Goal: Task Accomplishment & Management: Manage account settings

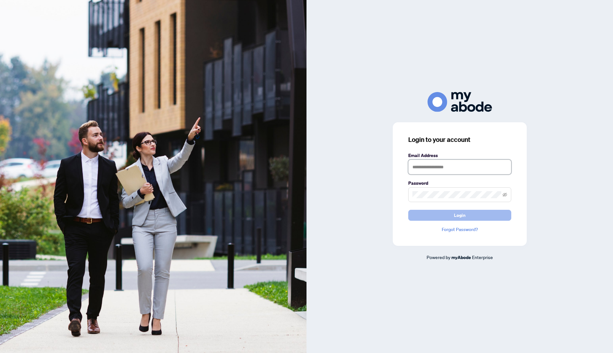
type input "**********"
click at [458, 215] on span "Login" at bounding box center [460, 215] width 12 height 10
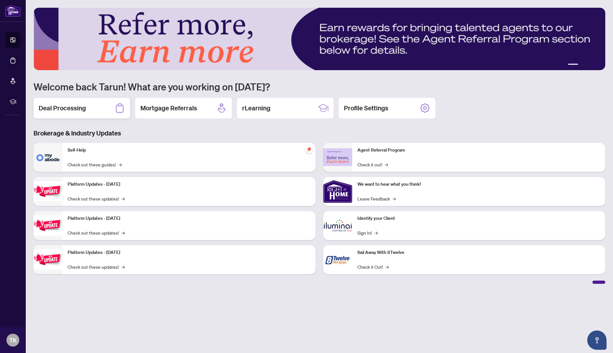
click at [74, 109] on h2 "Deal Processing" at bounding box center [62, 108] width 47 height 9
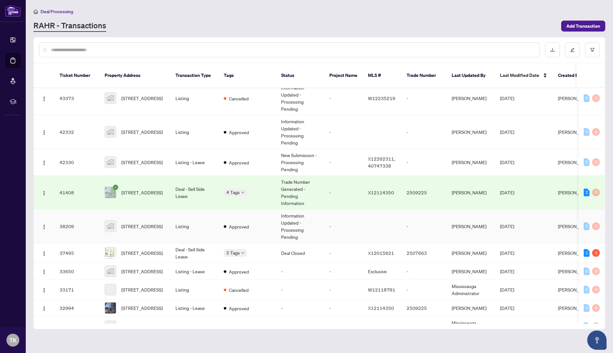
scroll to position [249, 0]
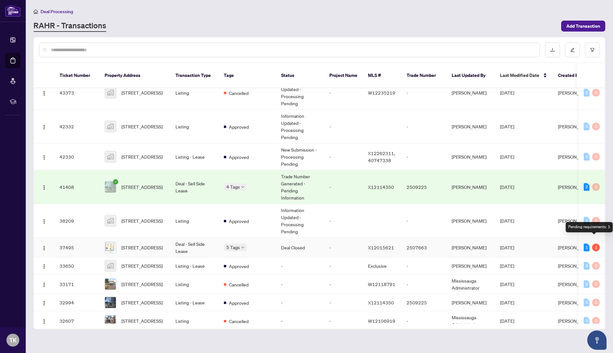
click at [594, 244] on div "1" at bounding box center [596, 248] width 8 height 8
click at [563, 245] on span "[PERSON_NAME]" at bounding box center [575, 248] width 35 height 6
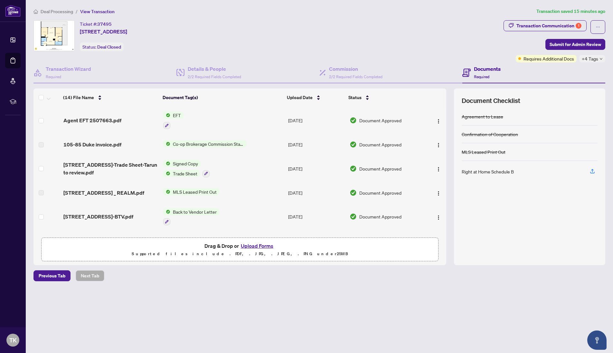
scroll to position [1, 0]
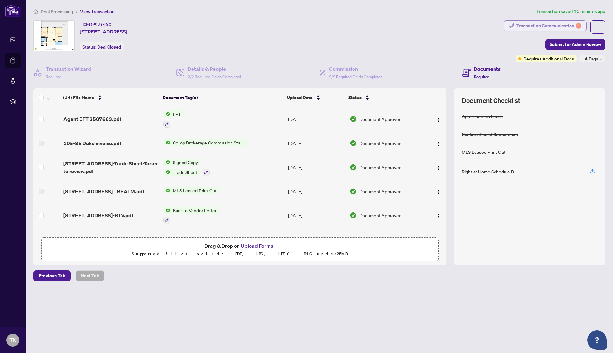
click at [549, 28] on div "Transaction Communication 1" at bounding box center [548, 26] width 65 height 10
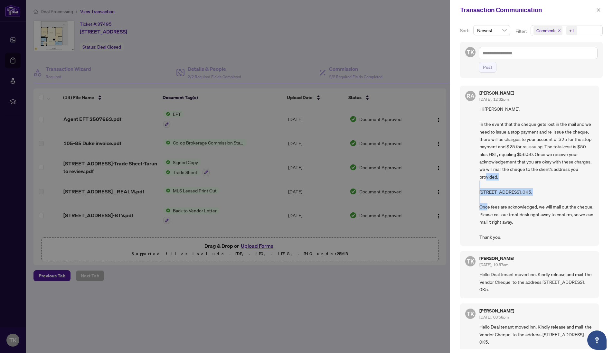
drag, startPoint x: 480, startPoint y: 193, endPoint x: 562, endPoint y: 191, distance: 82.1
click at [562, 191] on span "Hi [PERSON_NAME], In the event that the cheque gets lost in the mail and we nee…" at bounding box center [536, 173] width 114 height 136
click at [561, 190] on span "Hi [PERSON_NAME], In the event that the cheque gets lost in the mail and we nee…" at bounding box center [536, 173] width 114 height 136
drag, startPoint x: 556, startPoint y: 191, endPoint x: 473, endPoint y: 193, distance: 82.7
click at [473, 193] on div "[PERSON_NAME] [DATE], 12:32pm Hi [PERSON_NAME], In the event that the cheque ge…" at bounding box center [529, 166] width 139 height 160
